Goal: Task Accomplishment & Management: Use online tool/utility

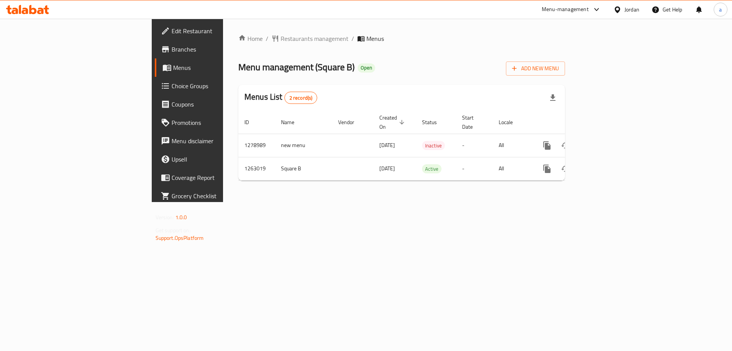
click at [172, 89] on span "Choice Groups" at bounding box center [220, 85] width 97 height 9
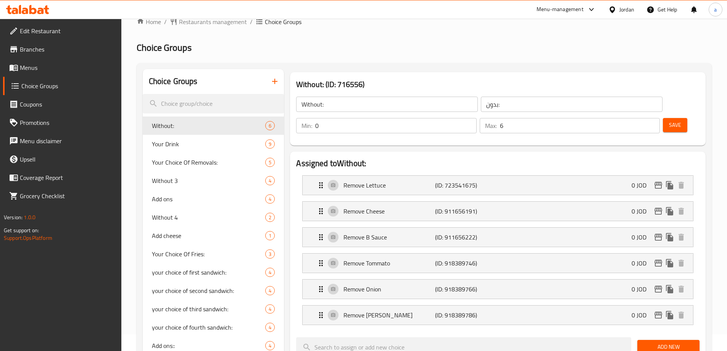
scroll to position [9, 0]
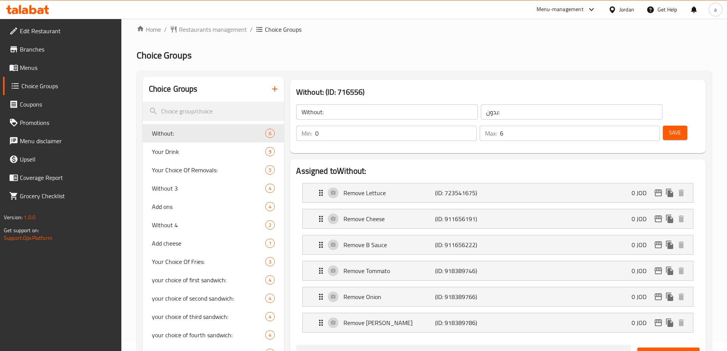
click at [461, 79] on div "Without: (ID: 716556) Without: ​ بدون: ​ Min: 0 ​ Max: 6 ​ Save" at bounding box center [497, 116] width 421 height 79
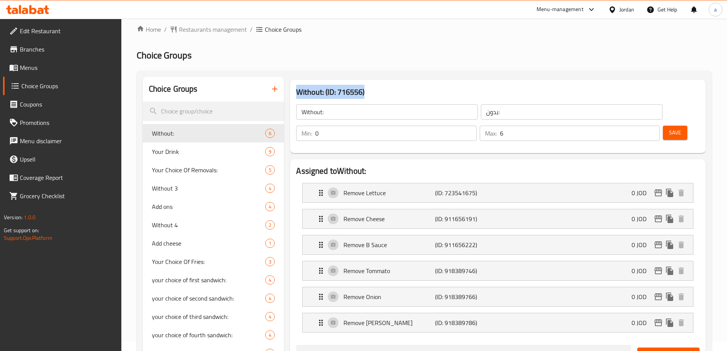
click at [461, 79] on div "Without: (ID: 716556) Without: ​ بدون: ​ Min: 0 ​ Max: 6 ​ Save" at bounding box center [497, 116] width 421 height 79
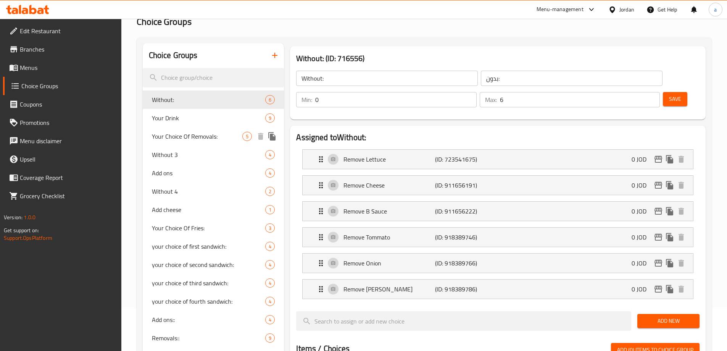
scroll to position [47, 0]
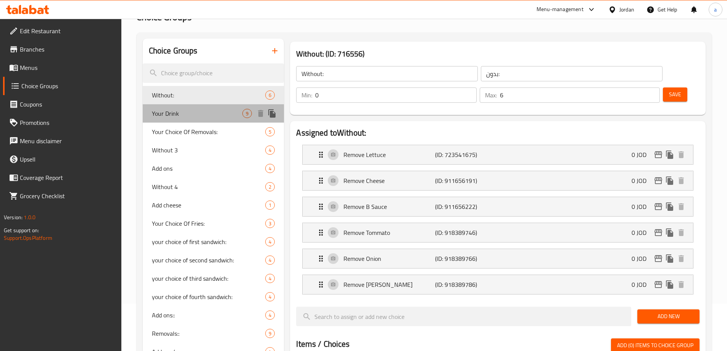
drag, startPoint x: 194, startPoint y: 115, endPoint x: 224, endPoint y: 124, distance: 30.9
click at [195, 114] on span "Your Drink" at bounding box center [197, 113] width 91 height 9
type input "Your Drink"
type input "مشروبك"
type input "1"
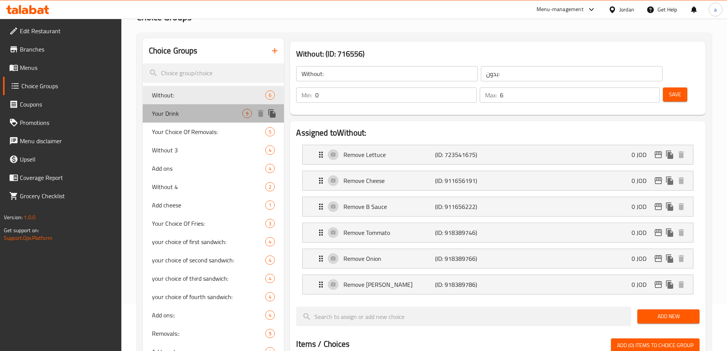
type input "1"
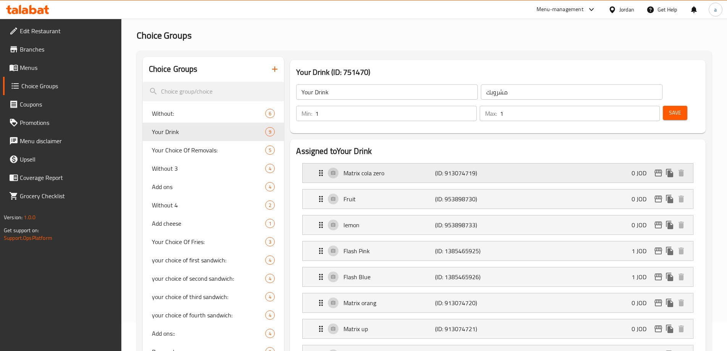
scroll to position [0, 0]
